Goal: Task Accomplishment & Management: Use online tool/utility

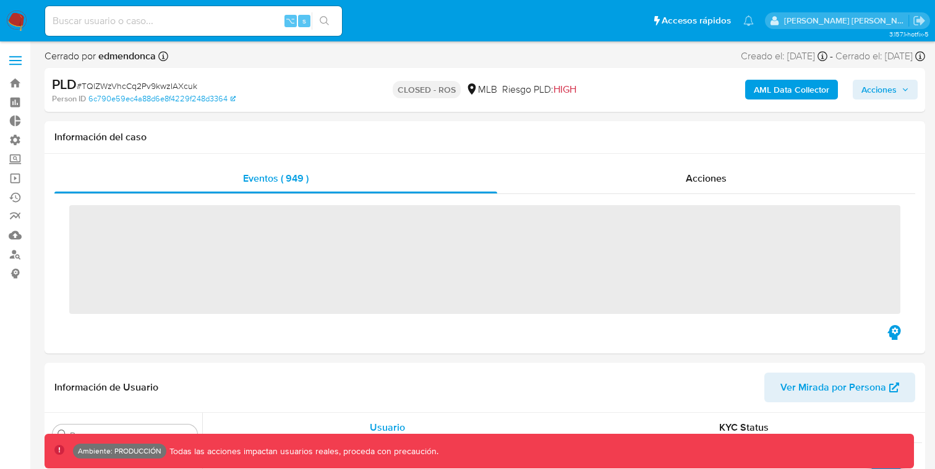
scroll to position [552, 0]
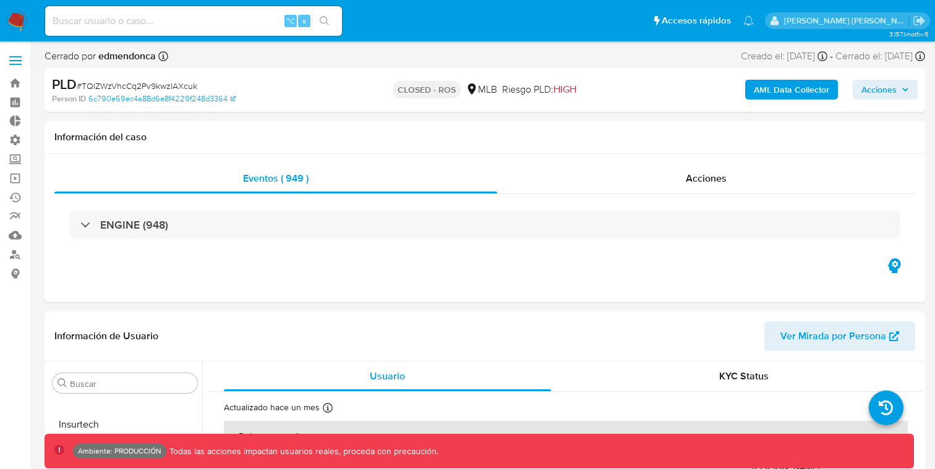
select select "10"
click at [171, 83] on span "# TQlZWzVhcCq2Pv9kwzIAXcuk" at bounding box center [137, 86] width 121 height 12
copy span "TQlZWzVhcCq2Pv9kwzIAXcuk"
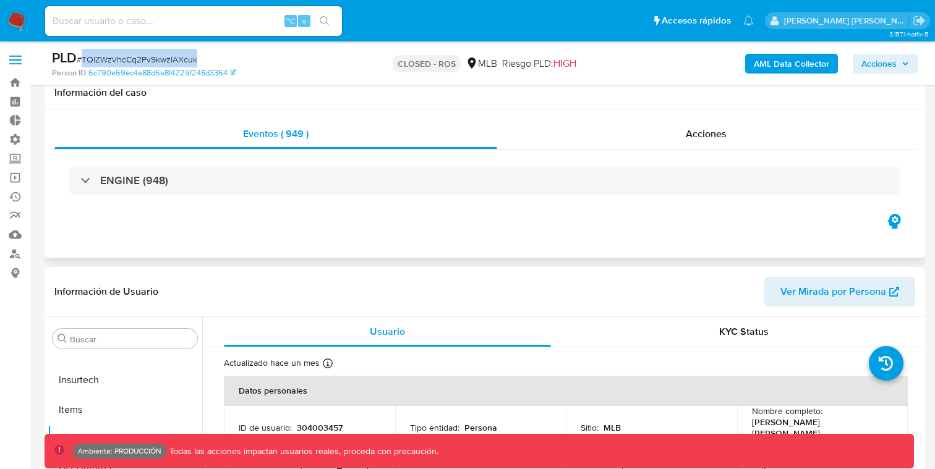
scroll to position [0, 0]
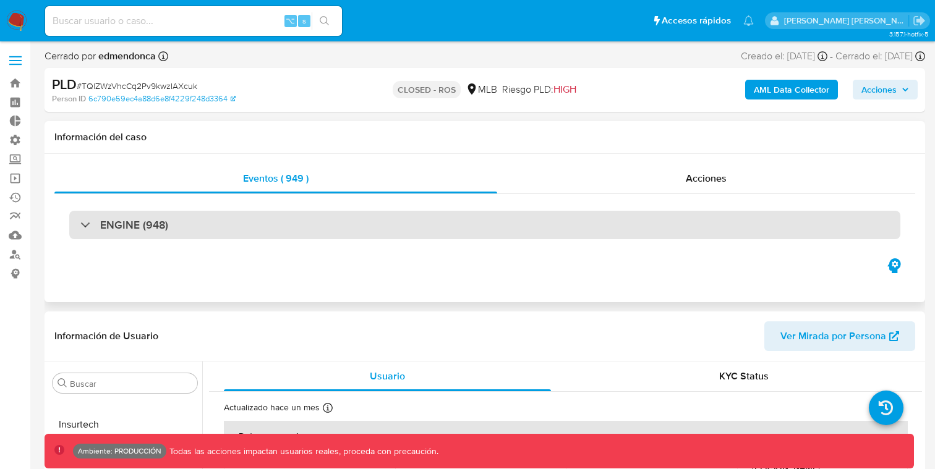
click at [205, 217] on div "ENGINE (948)" at bounding box center [484, 225] width 831 height 28
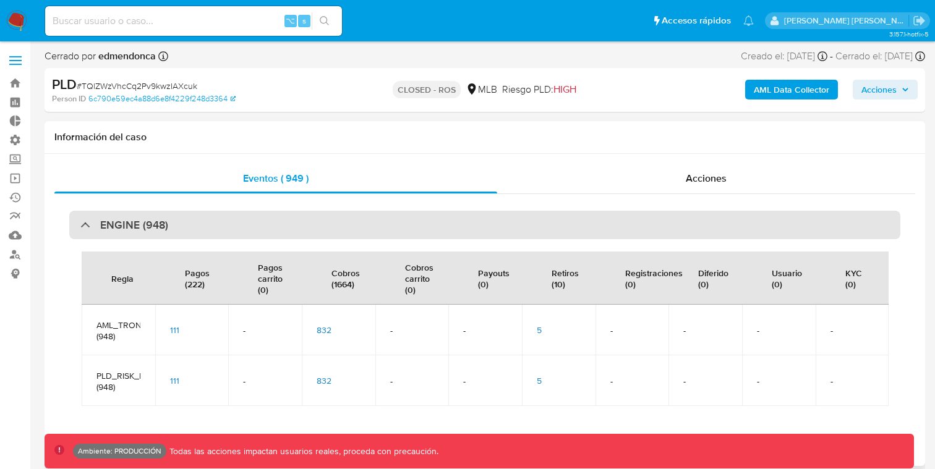
click at [205, 218] on div "ENGINE (948)" at bounding box center [484, 225] width 831 height 28
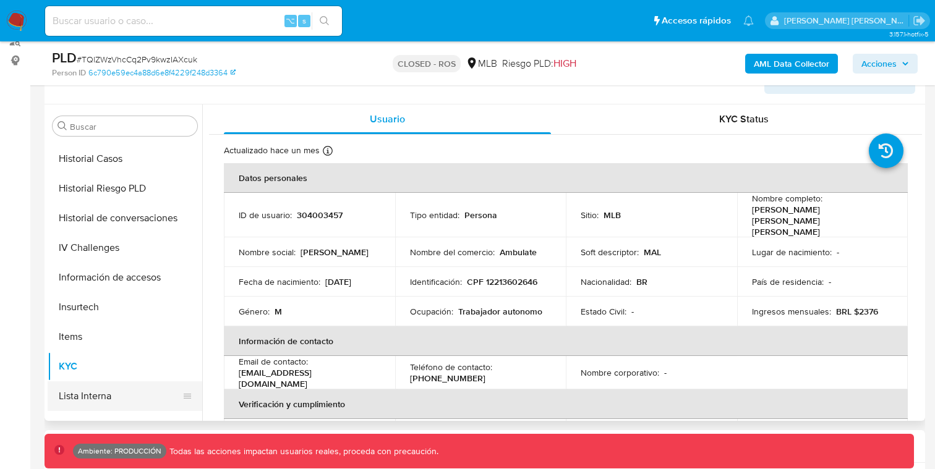
scroll to position [357, 0]
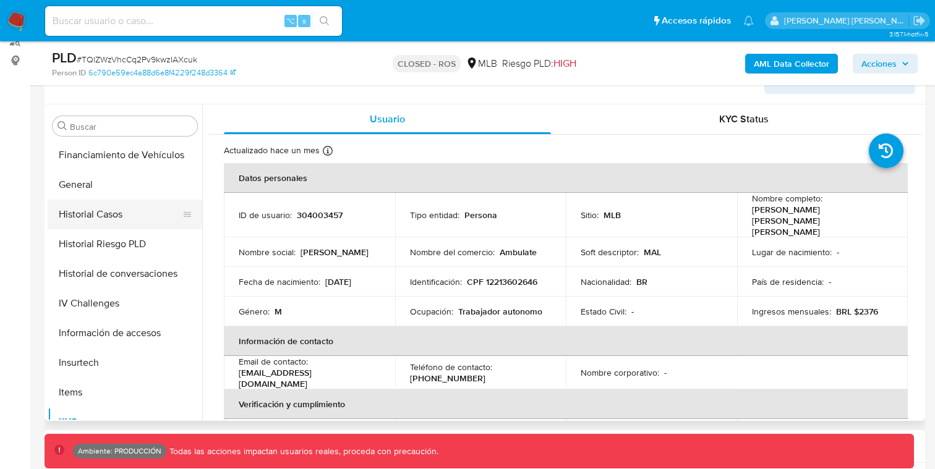
click at [102, 223] on button "Historial Casos" at bounding box center [120, 215] width 145 height 30
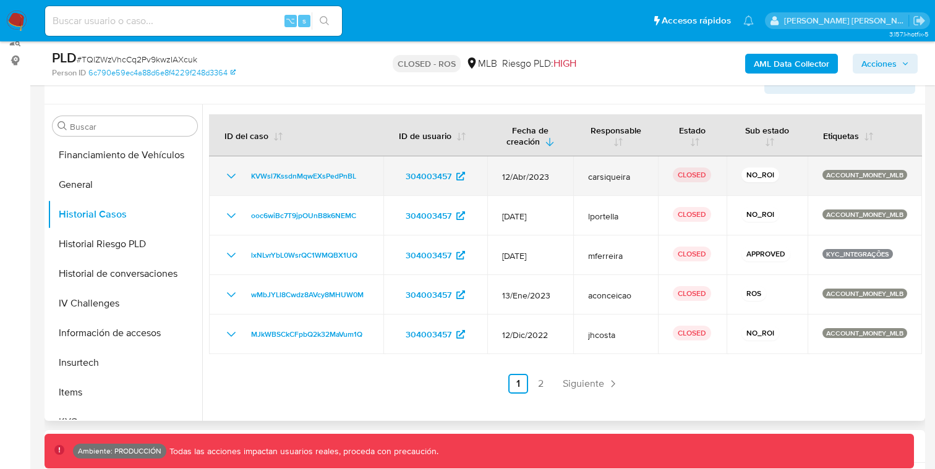
scroll to position [208, 0]
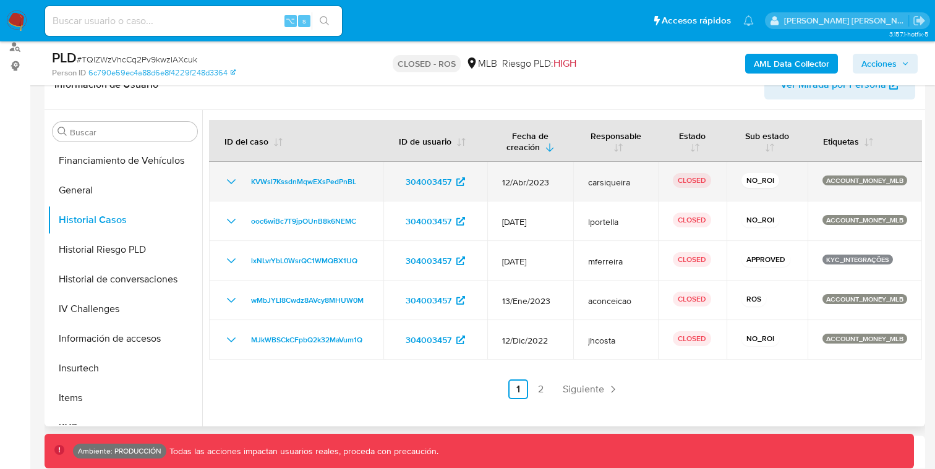
click at [331, 189] on td "KVWsl7KssdnMqwEXsPedPnBL" at bounding box center [296, 182] width 174 height 40
click at [325, 186] on span "KVWsl7KssdnMqwEXsPedPnBL" at bounding box center [303, 181] width 105 height 15
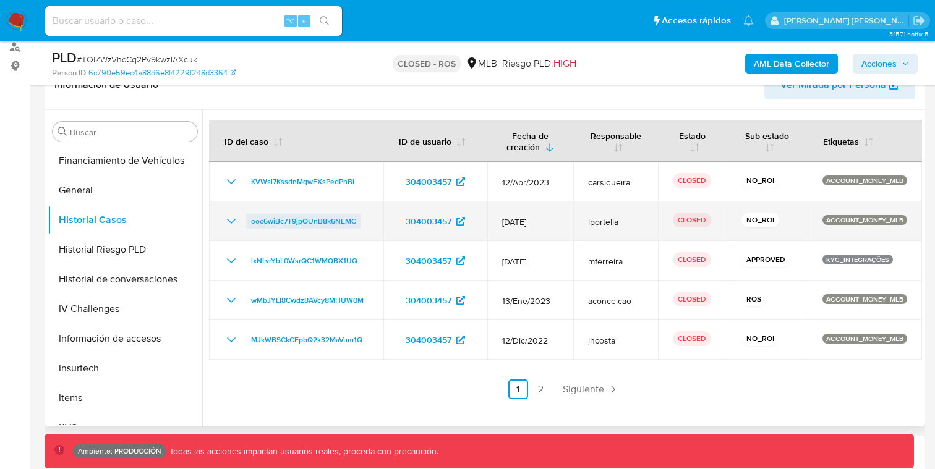
click at [337, 226] on span "ooc6wiBc7T9jpOUnB8k6NEMC" at bounding box center [303, 221] width 105 height 15
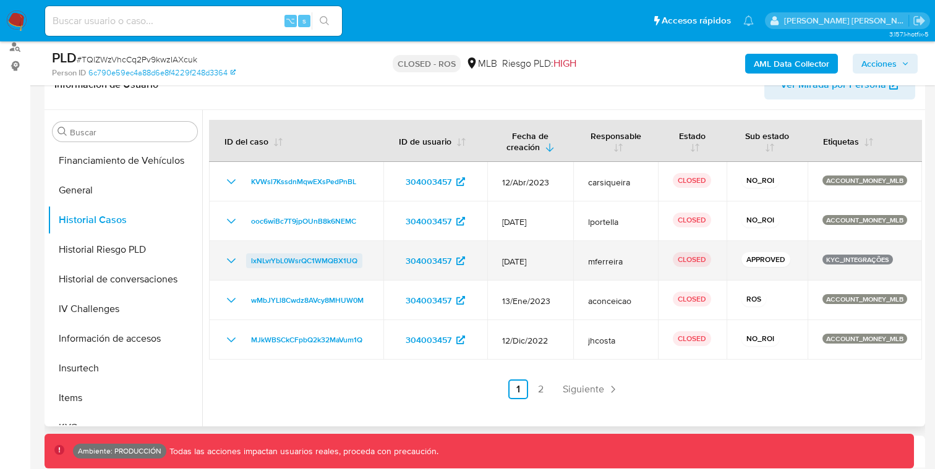
click at [302, 262] on span "lxNLvrYbL0WsrQC1WMQBX1UQ" at bounding box center [304, 260] width 106 height 15
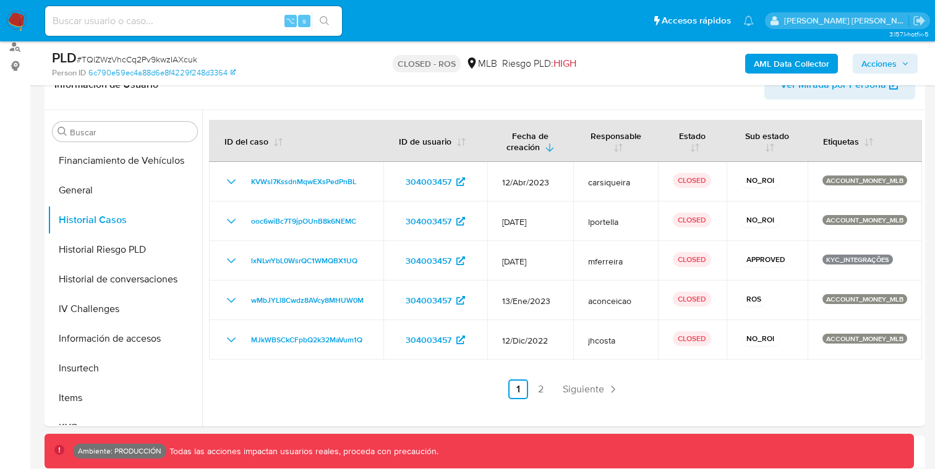
click at [198, 18] on input at bounding box center [193, 21] width 297 height 16
paste input "ezZvey6qfWDuGHZyNxoA08BU"
type input "ezZvey6qfWDuGHZyNxoA08BU"
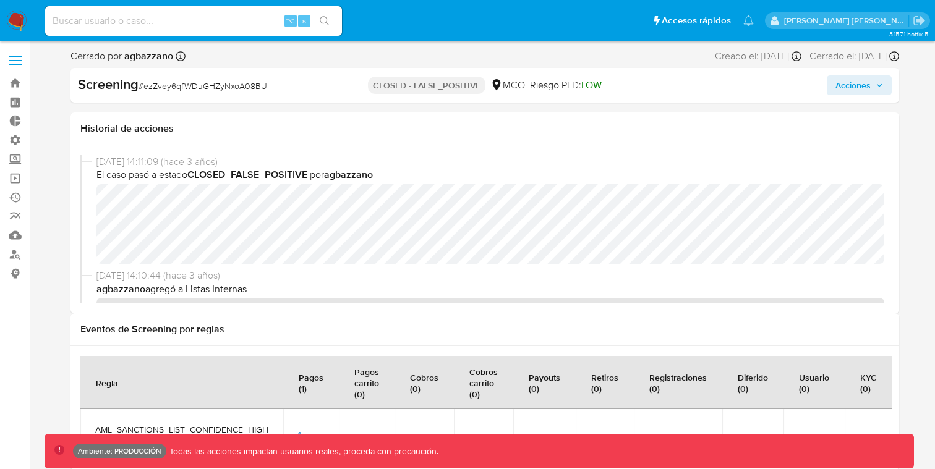
scroll to position [197, 0]
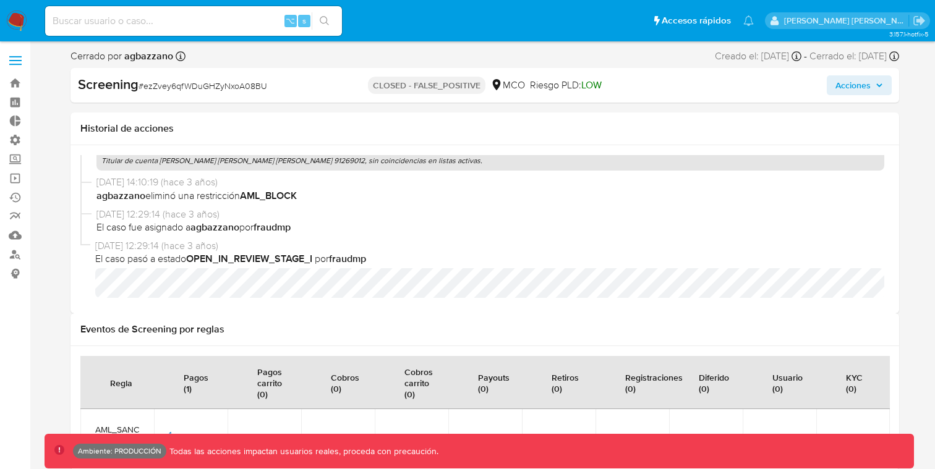
select select "10"
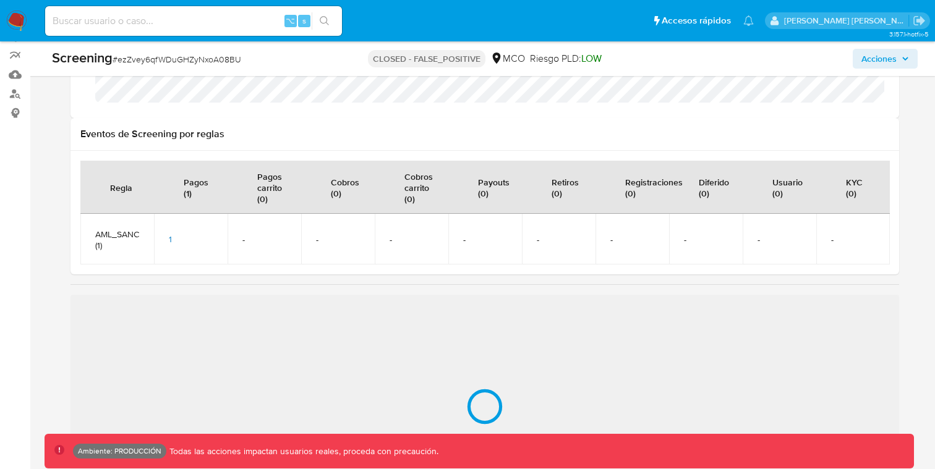
scroll to position [156, 0]
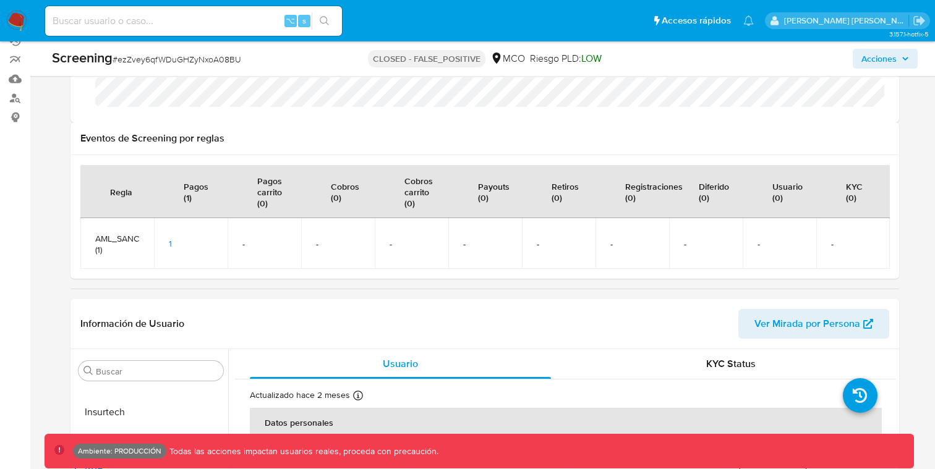
click at [226, 15] on input at bounding box center [193, 21] width 297 height 16
paste input "mgWiTcyFxoyCpy2G8JimONsg"
type input "mgWiTcyFxoyCpy2G8JimONsg"
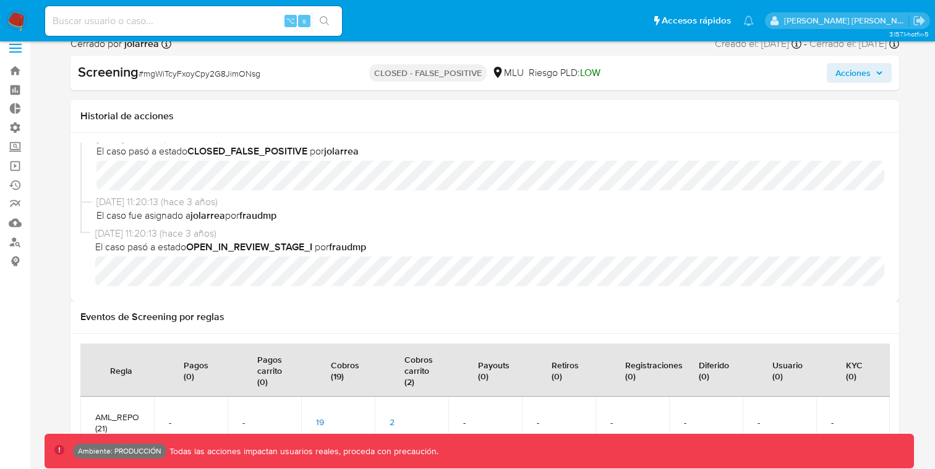
scroll to position [14, 0]
select select "10"
click at [185, 16] on input at bounding box center [193, 21] width 297 height 16
paste input "fbbefWxKjS1oKFdTKPWAaA9Z"
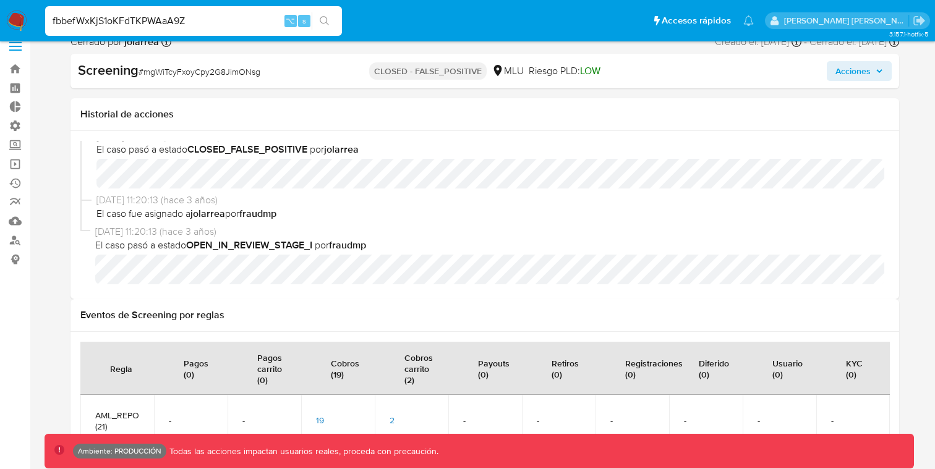
type input "fbbefWxKjS1oKFdTKPWAaA9Z"
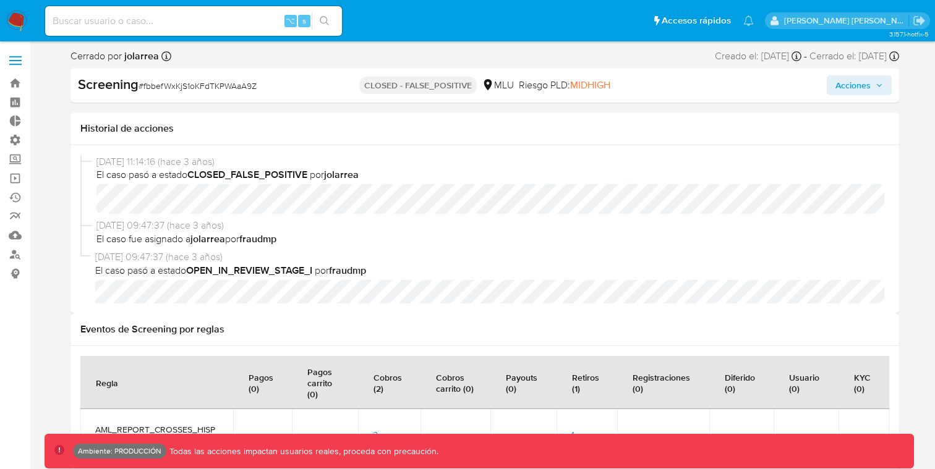
scroll to position [552, 0]
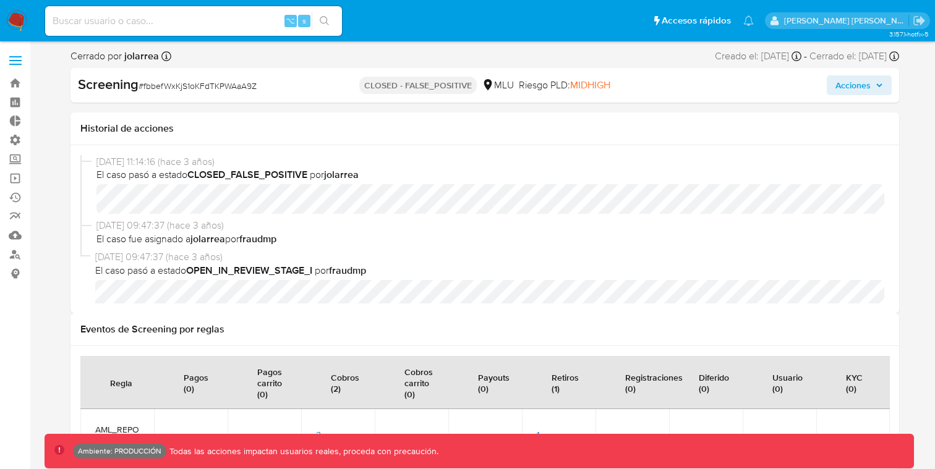
select select "10"
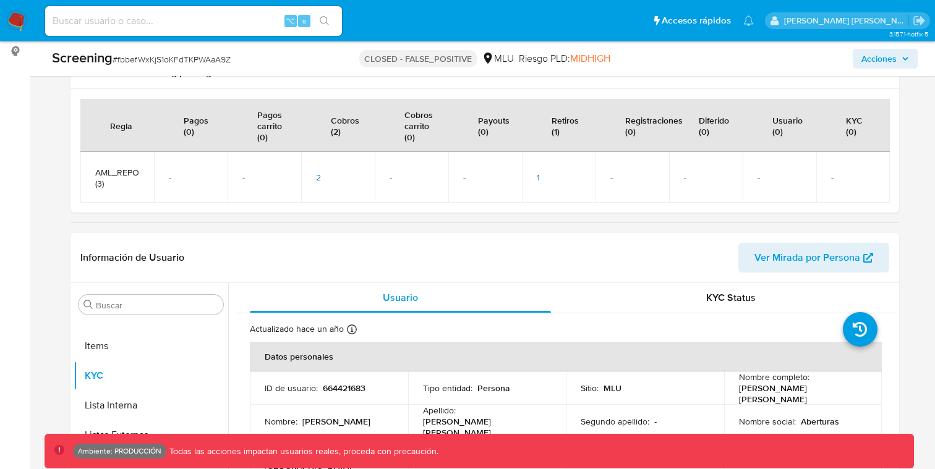
scroll to position [384, 0]
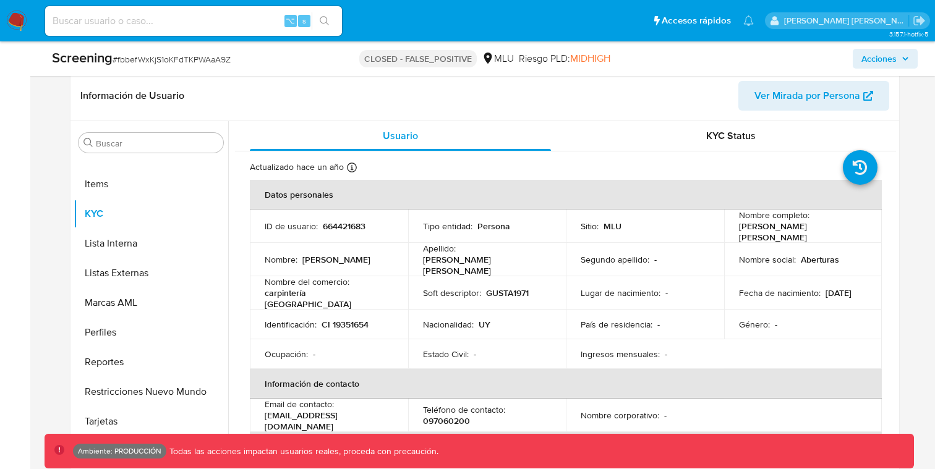
click at [198, 19] on input at bounding box center [193, 21] width 297 height 16
paste input "18"
type input "1"
paste input "Z8ksw8OEFQ3yiAbP9QNKKr6z"
type input "Z8ksw8OEFQ3yiAbP9QNKKr6z"
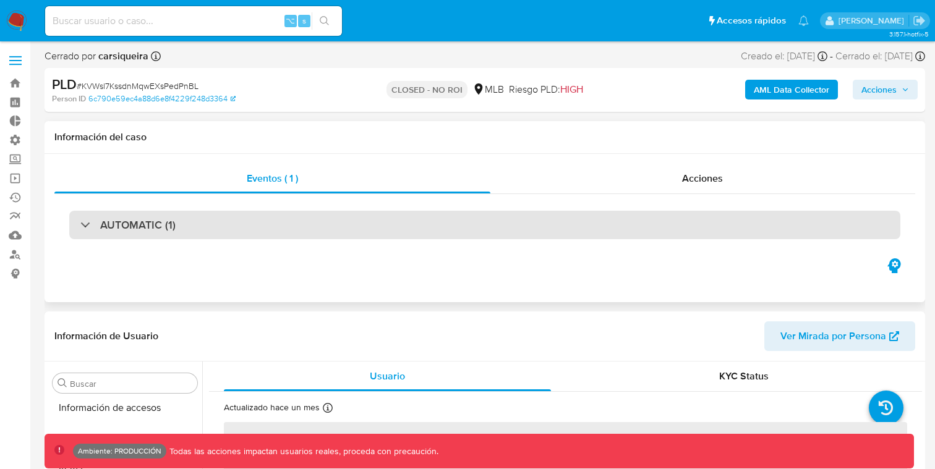
scroll to position [552, 0]
click at [522, 216] on div "AUTOMATIC (1)" at bounding box center [484, 225] width 831 height 28
select select "10"
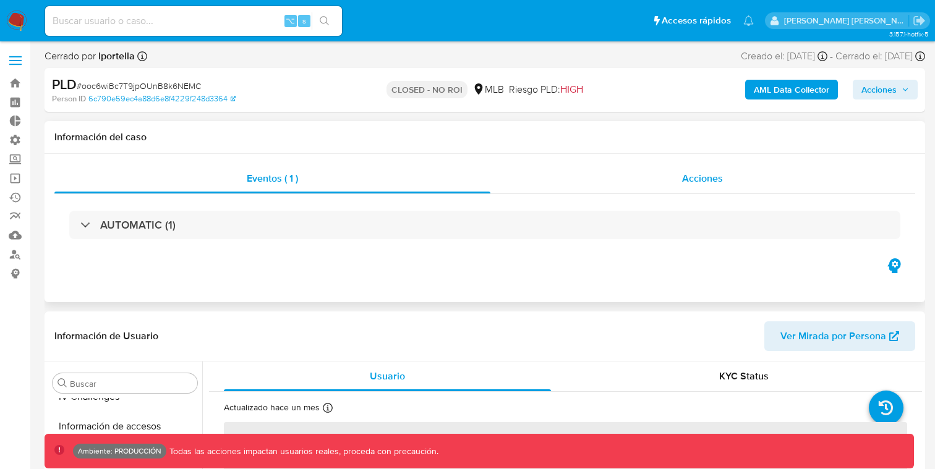
scroll to position [552, 0]
select select "10"
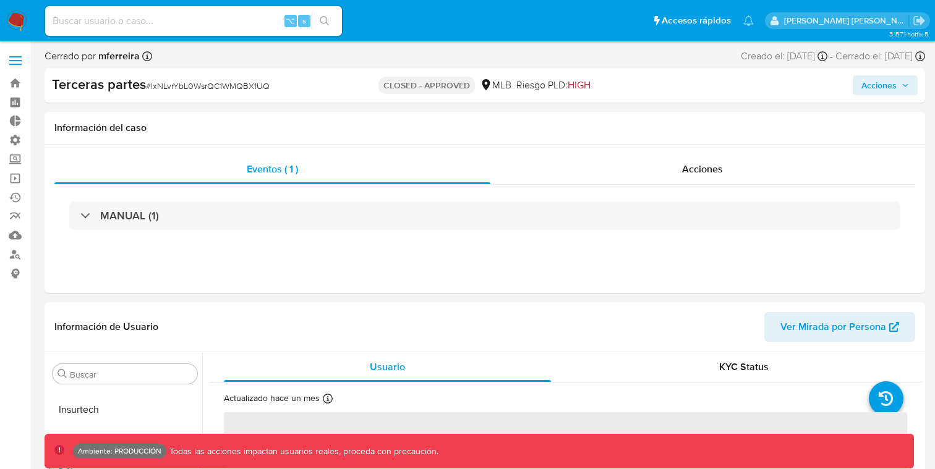
scroll to position [582, 0]
